Goal: Information Seeking & Learning: Learn about a topic

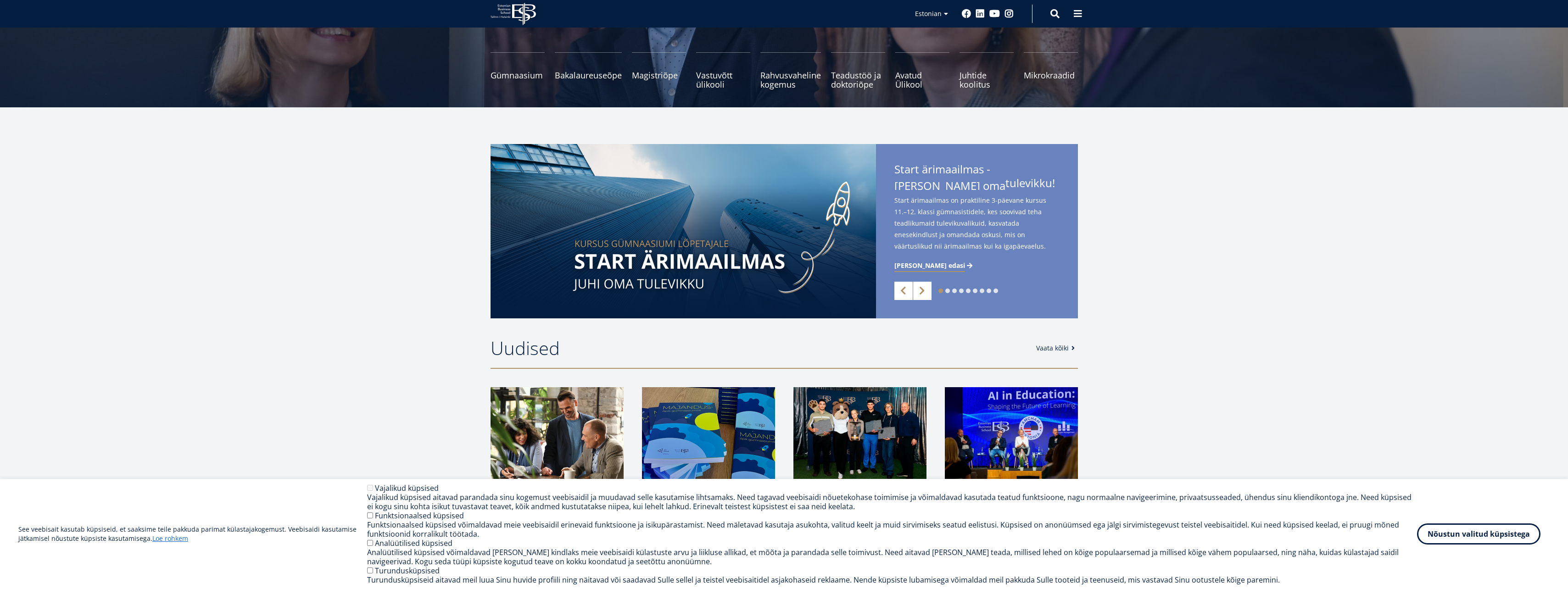
scroll to position [138, 0]
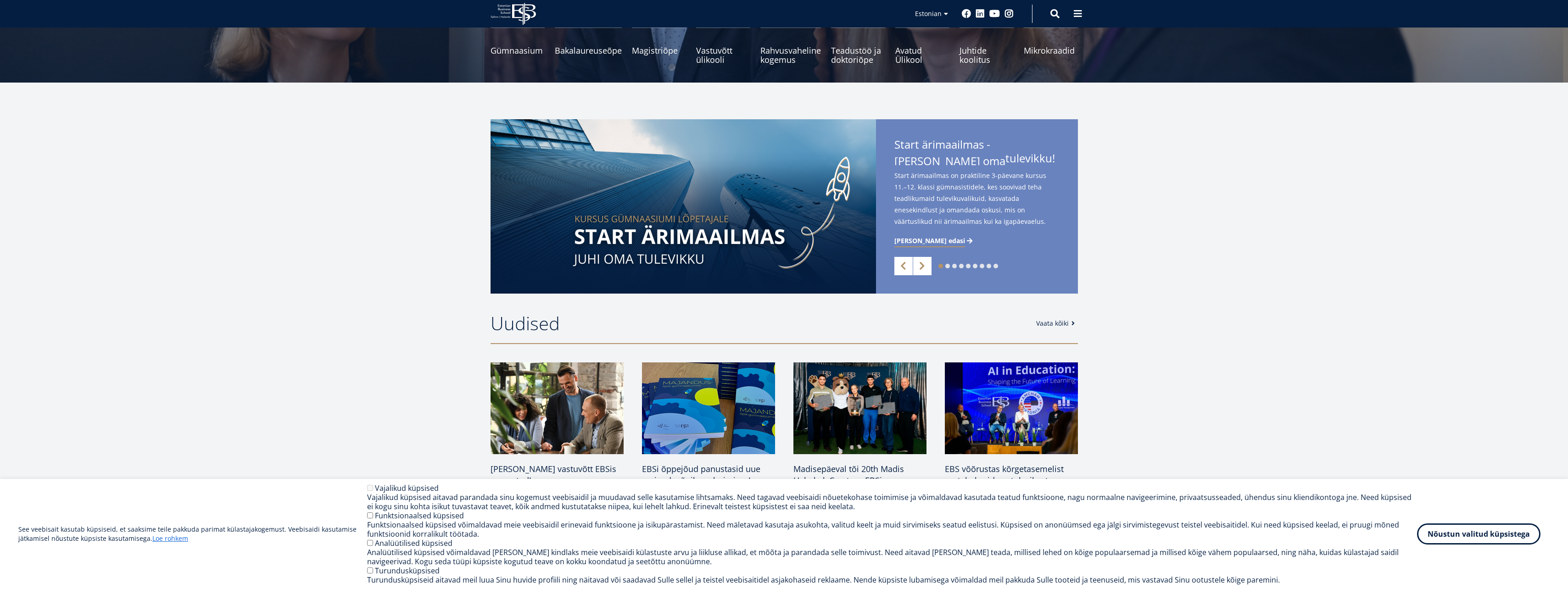
click at [1148, 549] on div "Analüütilised küpsised võimaldavad meil teha kindlaks meie veebisaidi külastust…" at bounding box center [892, 557] width 1050 height 18
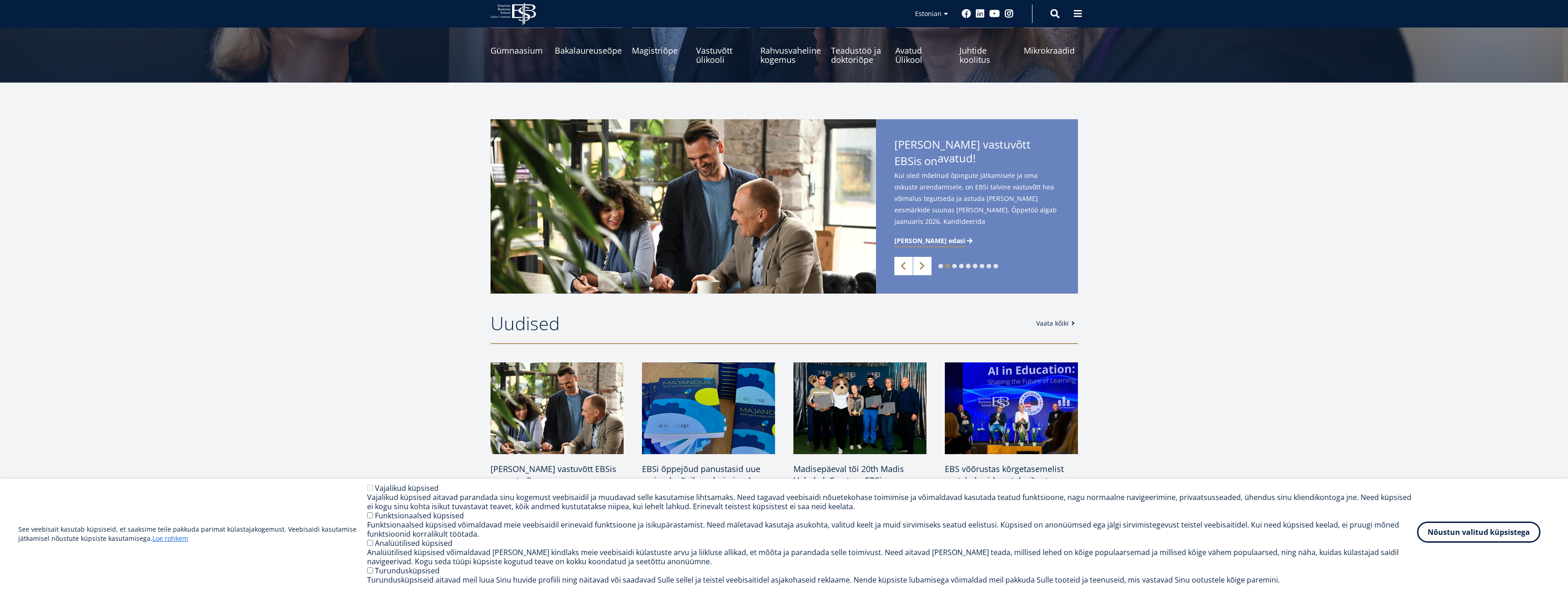
click at [1460, 531] on button "Nõustun valitud küpsistega" at bounding box center [1479, 532] width 124 height 21
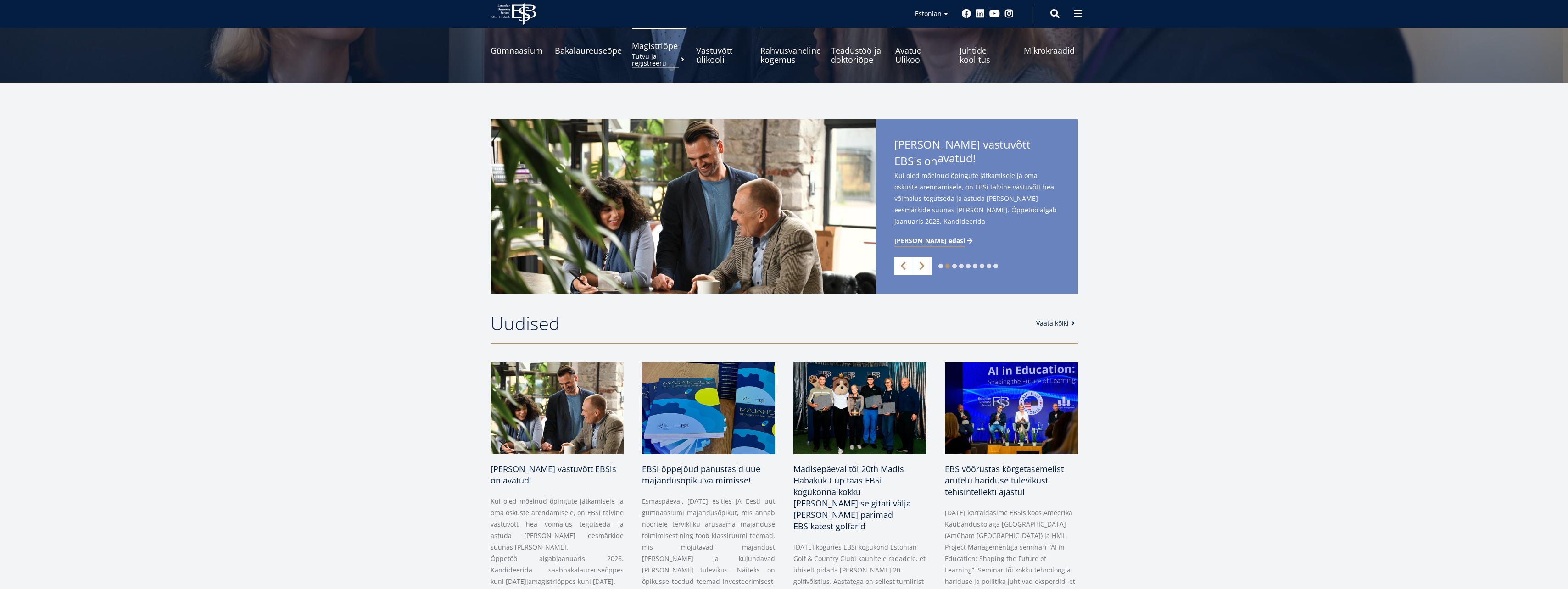
click at [653, 51] on link "Magistriõpe Tutvu ja registreeru" at bounding box center [659, 46] width 54 height 37
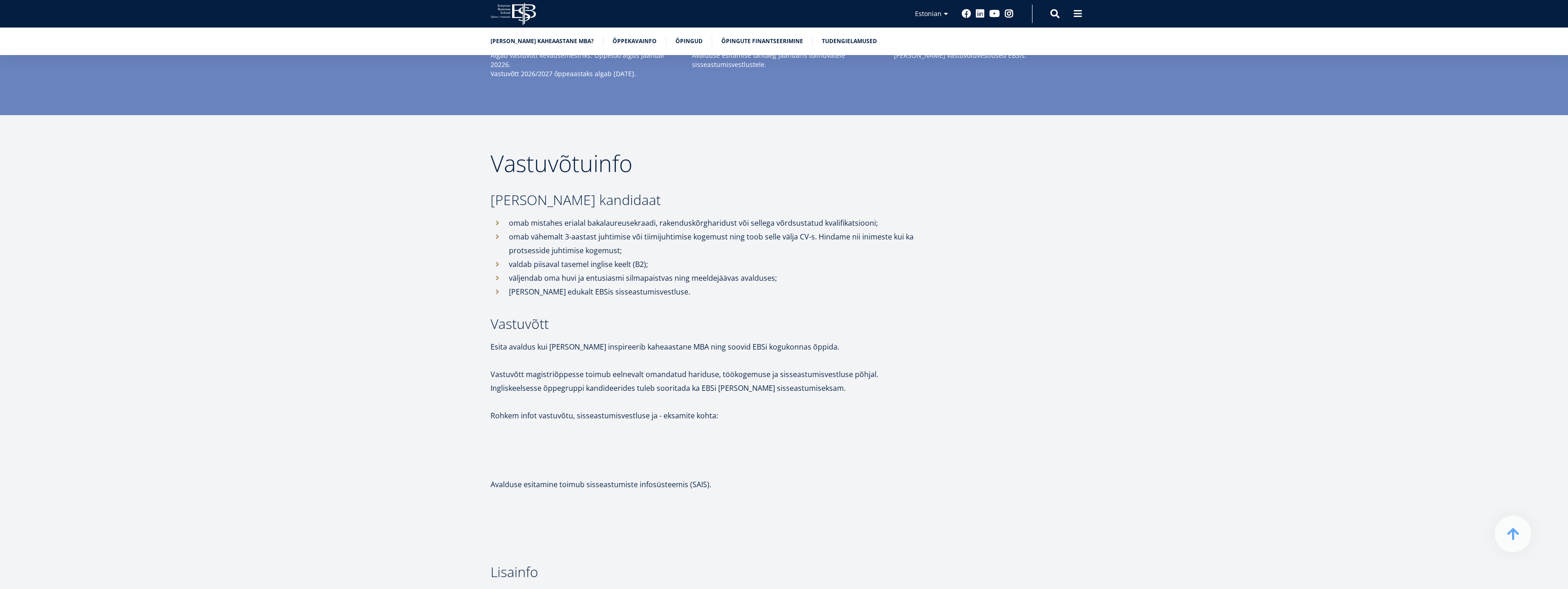
scroll to position [2211, 0]
